Goal: Find specific page/section: Find specific page/section

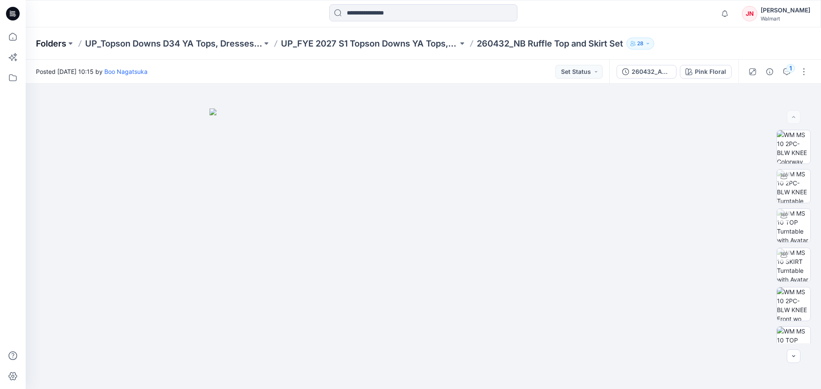
click at [59, 45] on p "Folders" at bounding box center [51, 44] width 30 height 12
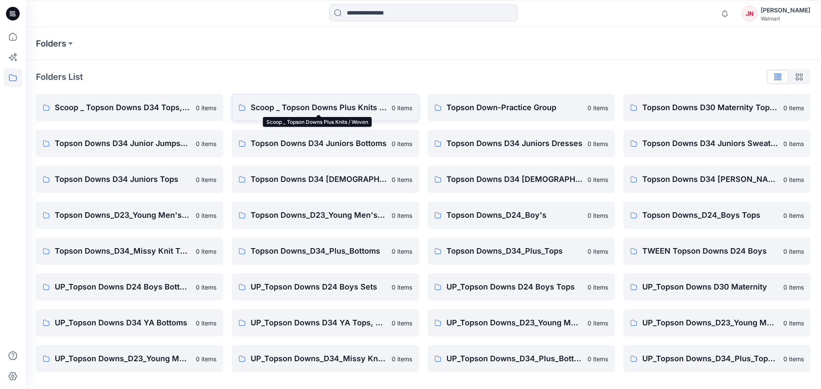
click at [262, 110] on p "Scoop _ Topson Downs Plus Knits / Woven" at bounding box center [319, 108] width 136 height 12
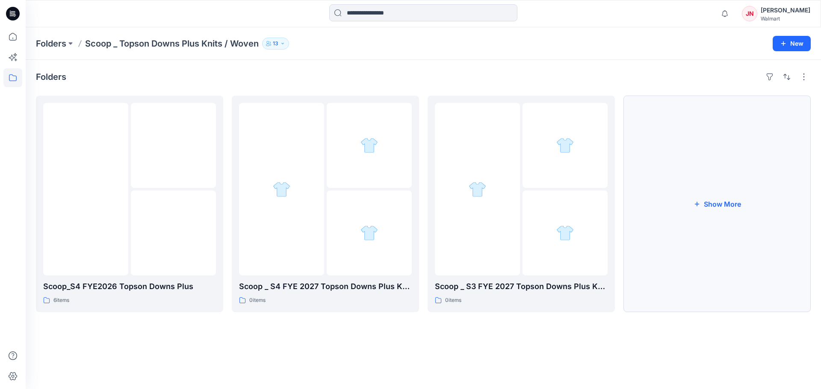
click at [708, 273] on button "Show More" at bounding box center [716, 204] width 187 height 217
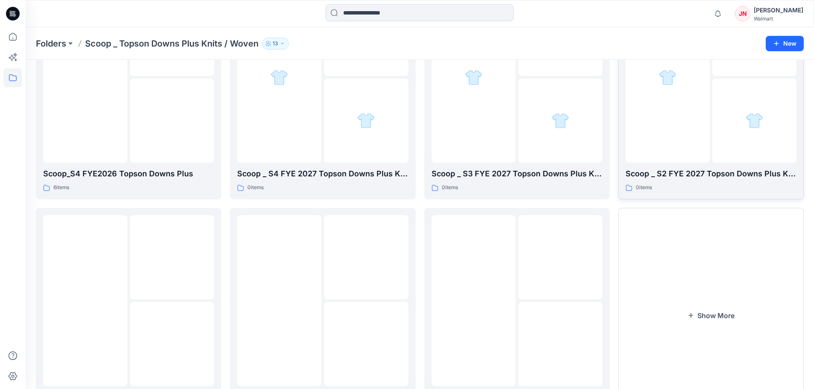
scroll to position [169, 0]
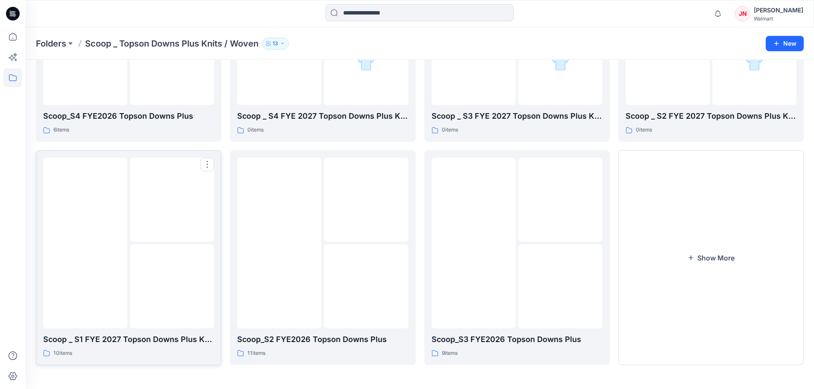
click at [119, 315] on div at bounding box center [85, 243] width 84 height 171
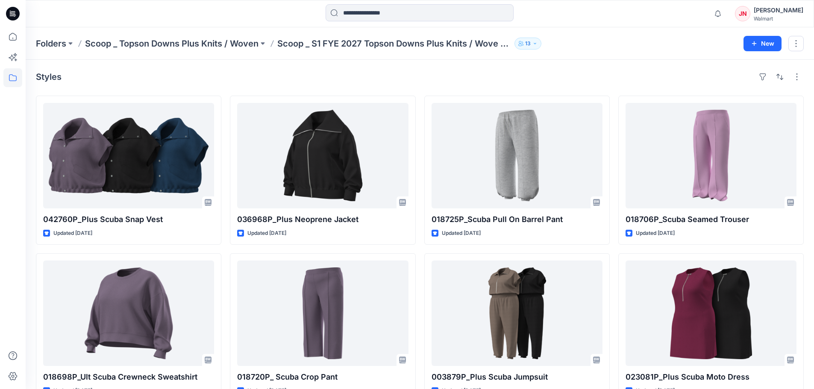
scroll to position [182, 0]
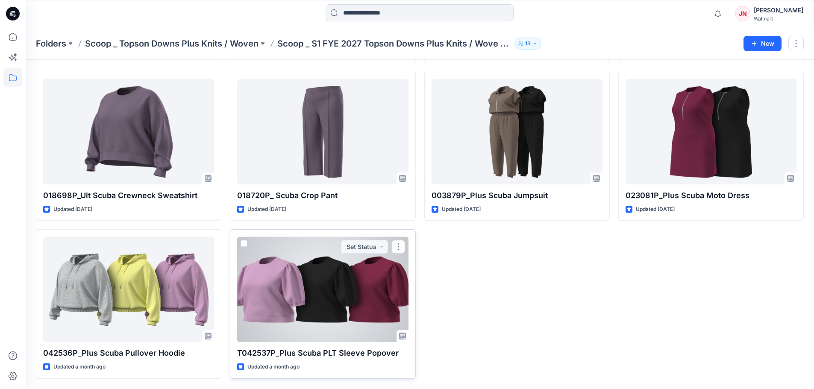
click at [354, 296] on div at bounding box center [322, 290] width 171 height 106
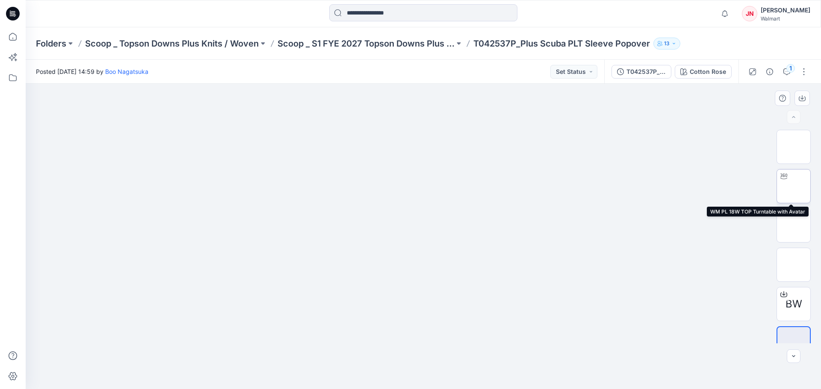
click at [793, 186] on img at bounding box center [793, 186] width 0 height 0
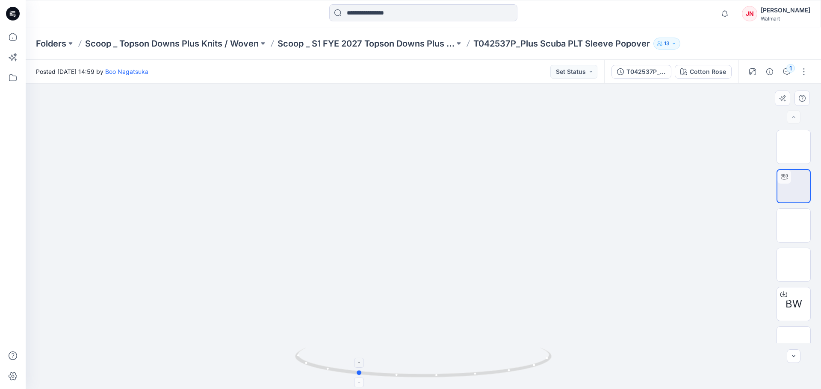
drag, startPoint x: 425, startPoint y: 376, endPoint x: 358, endPoint y: 376, distance: 66.3
click at [358, 376] on icon at bounding box center [424, 364] width 259 height 32
drag, startPoint x: 360, startPoint y: 375, endPoint x: 423, endPoint y: 372, distance: 62.9
click at [423, 372] on icon at bounding box center [424, 364] width 259 height 32
